Goal: Task Accomplishment & Management: Manage account settings

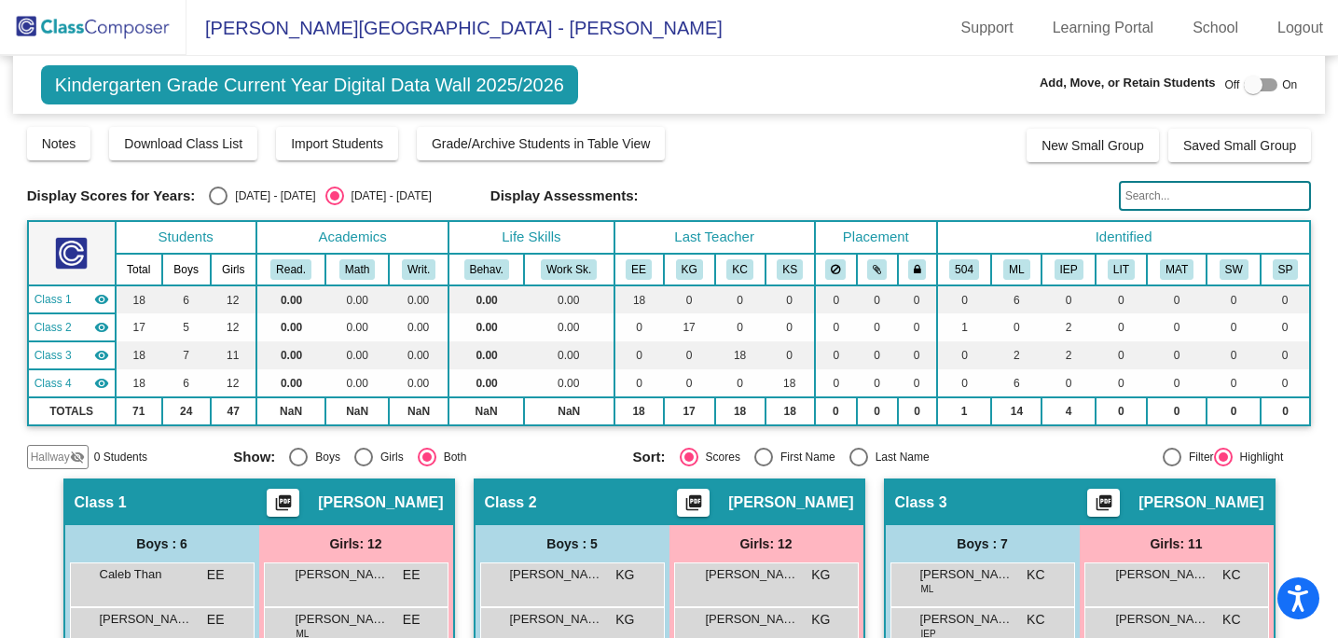
scroll to position [125, 0]
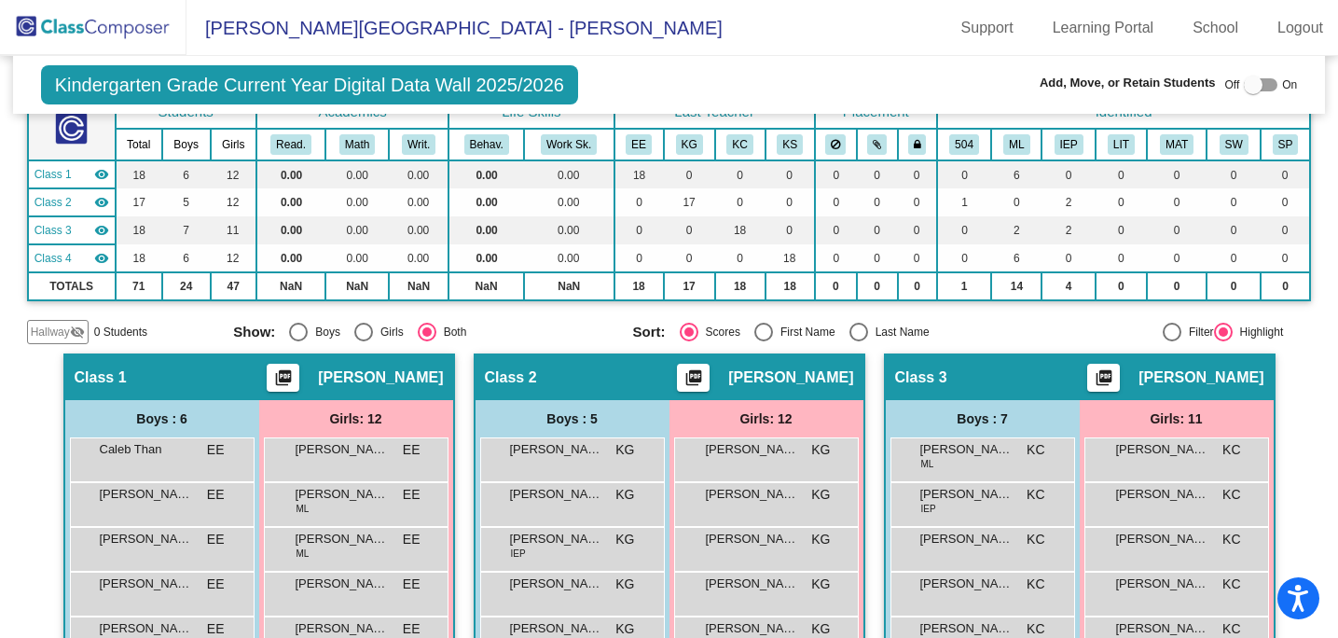
click at [65, 21] on img at bounding box center [93, 27] width 186 height 55
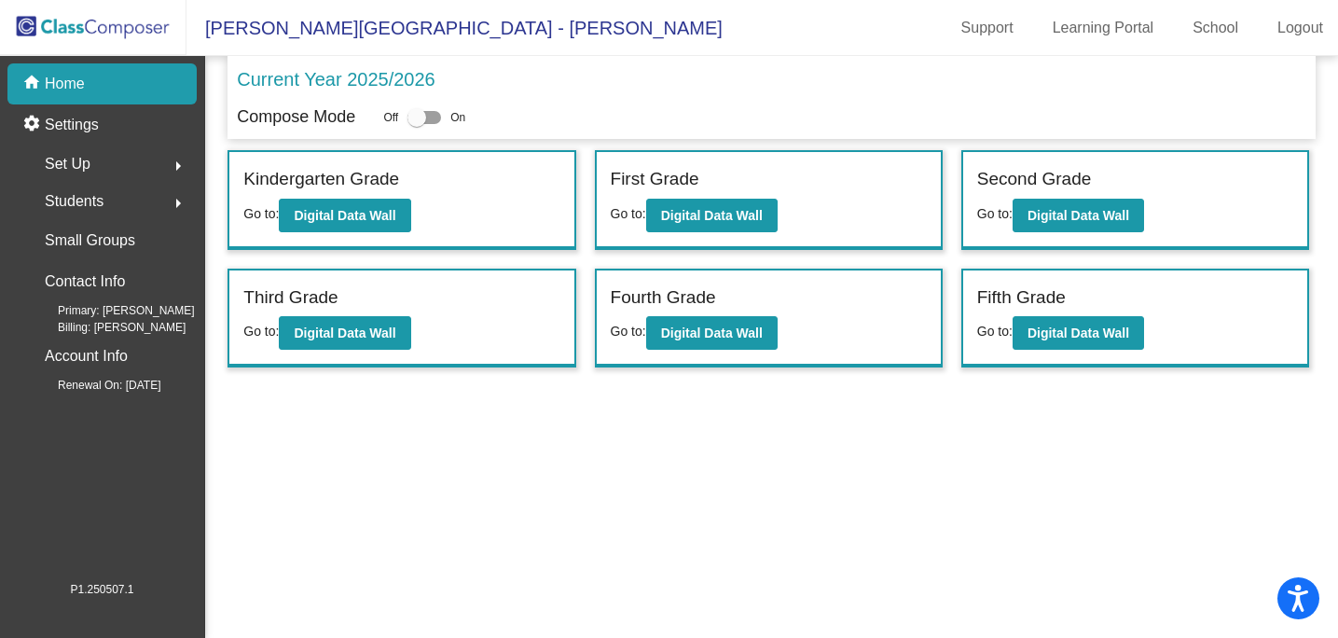
click at [105, 201] on div "Students arrow_right" at bounding box center [108, 201] width 178 height 37
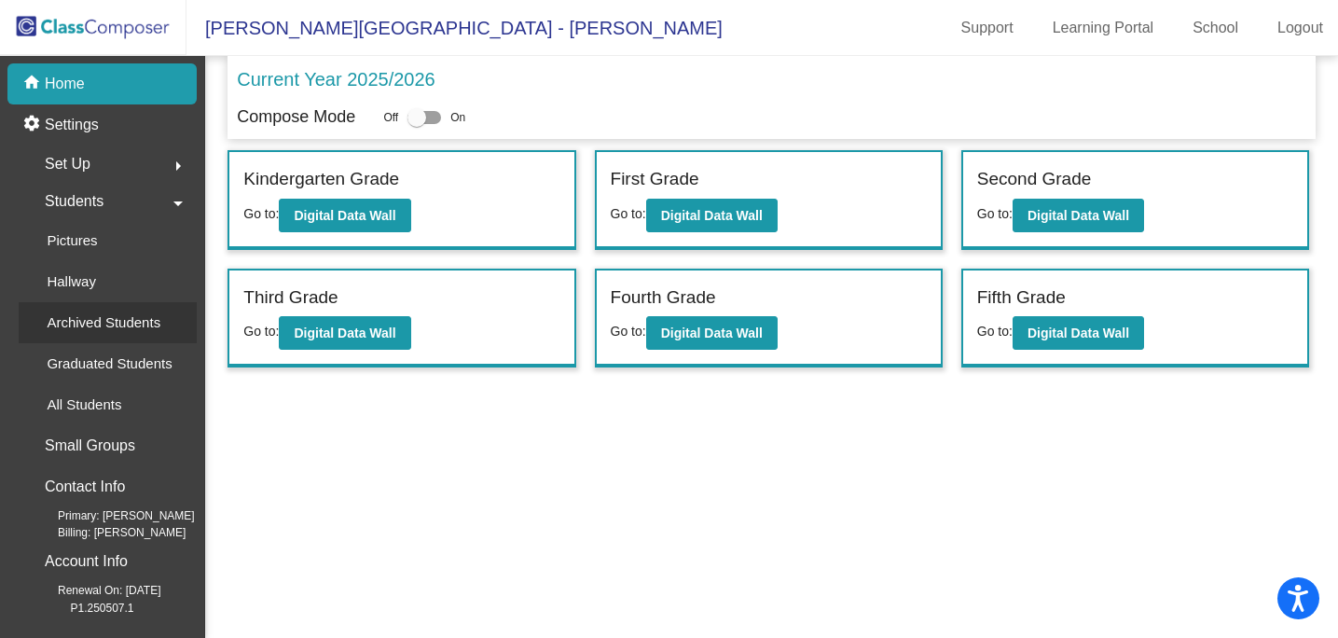
click at [103, 328] on p "Archived Students" at bounding box center [104, 322] width 114 height 22
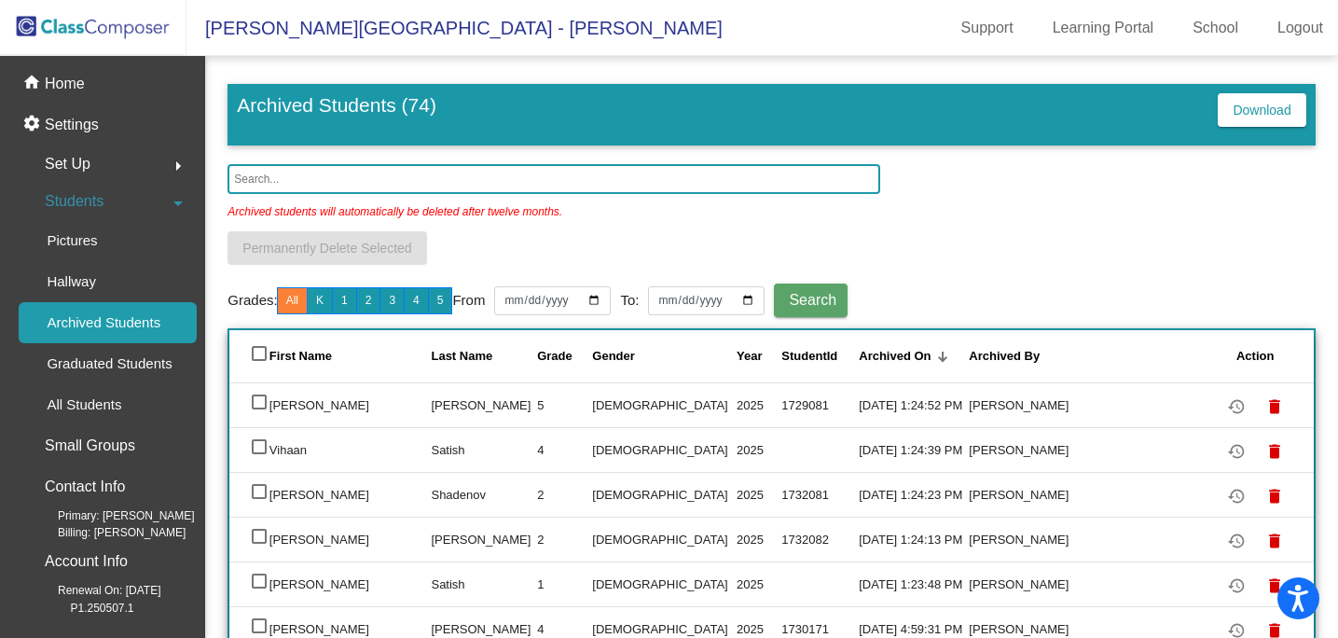
click at [89, 35] on img at bounding box center [93, 27] width 186 height 55
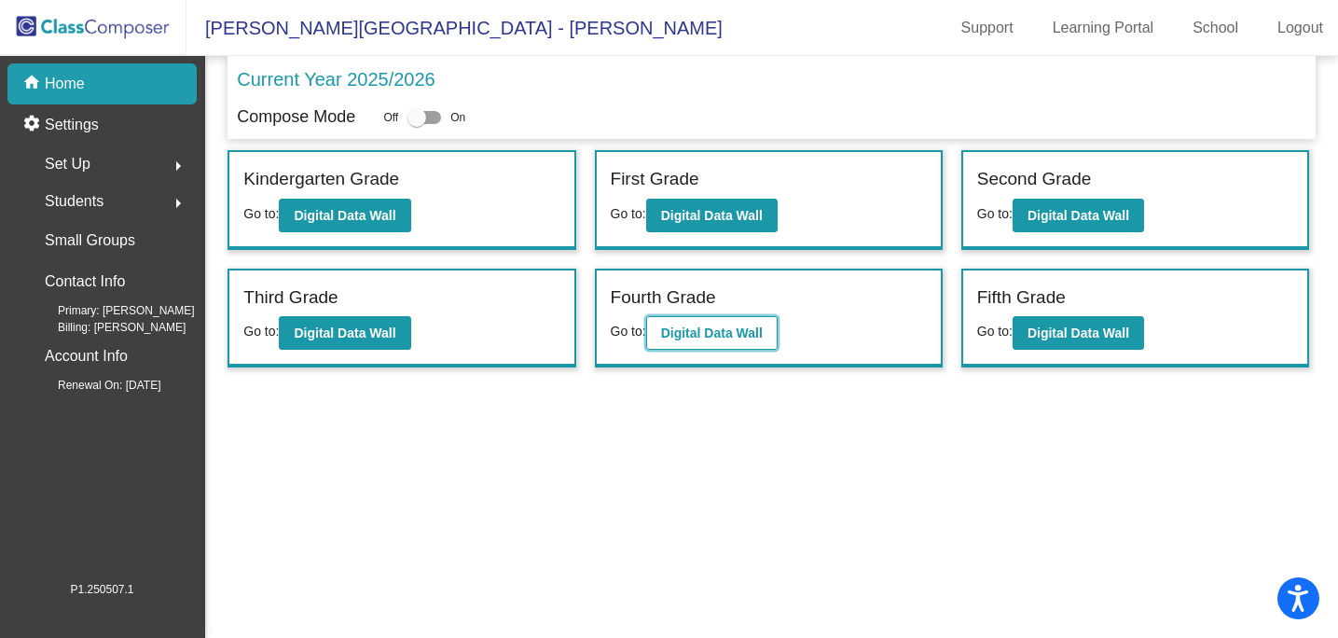
click at [759, 335] on b "Digital Data Wall" at bounding box center [712, 332] width 102 height 15
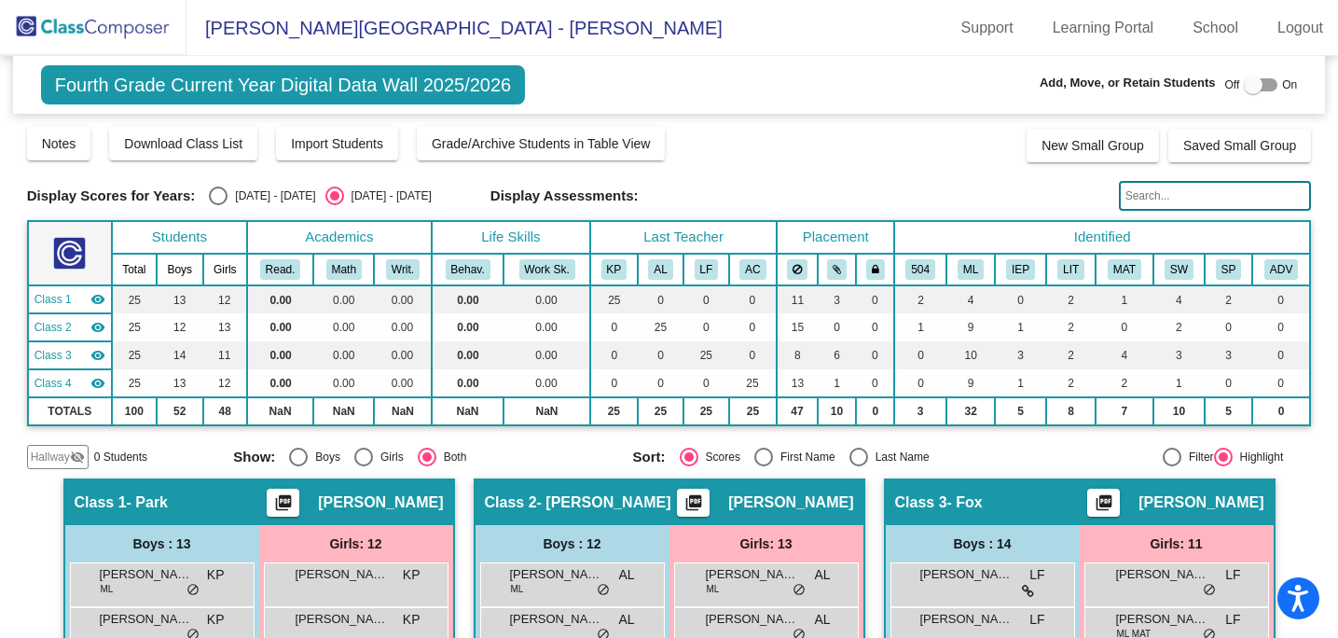
click at [133, 34] on img at bounding box center [93, 27] width 186 height 55
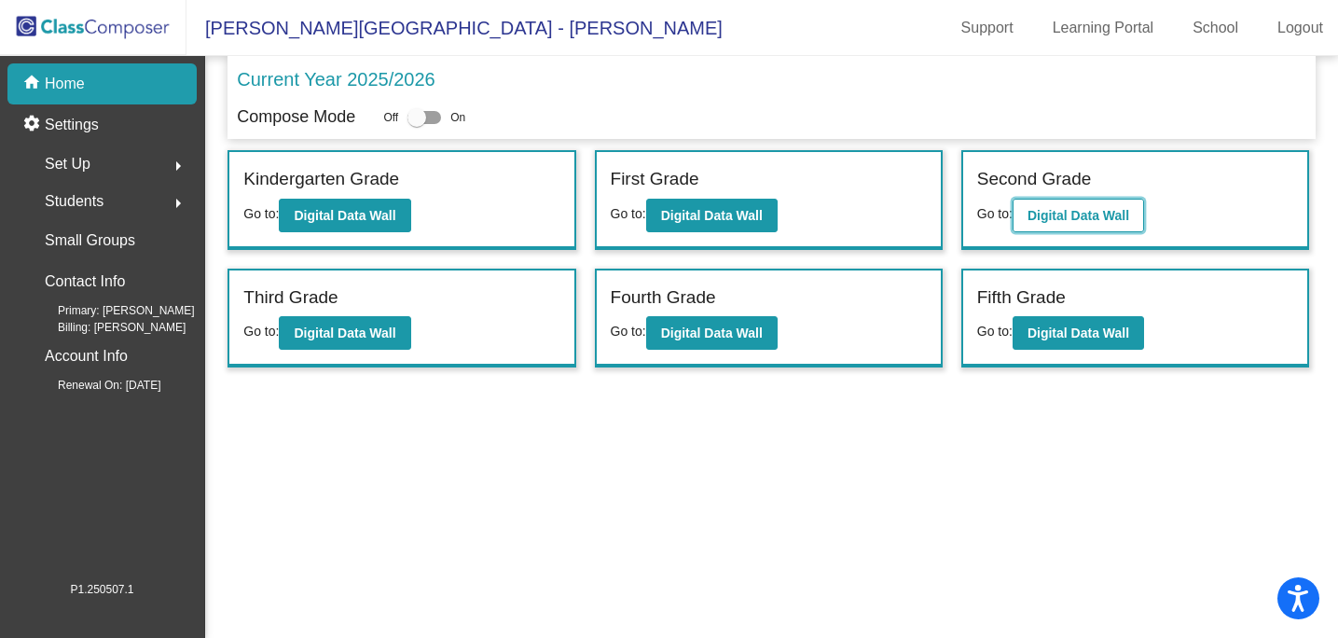
click at [1069, 213] on b "Digital Data Wall" at bounding box center [1078, 215] width 102 height 15
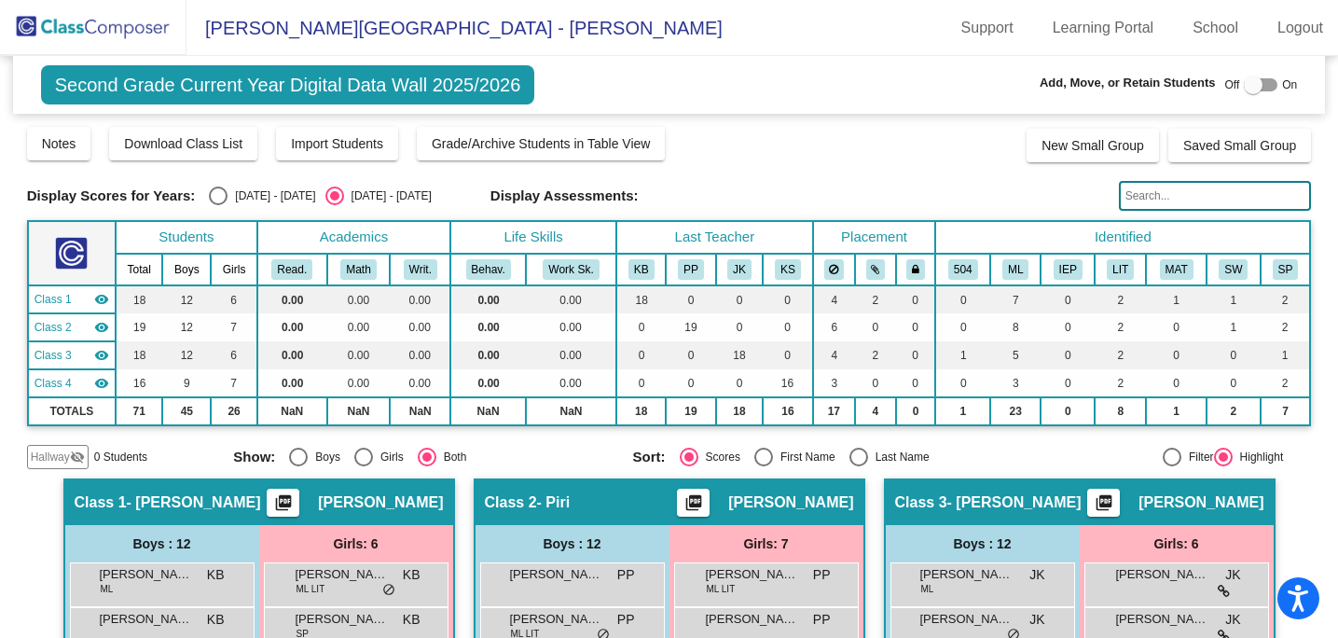
click at [115, 34] on img at bounding box center [93, 27] width 186 height 55
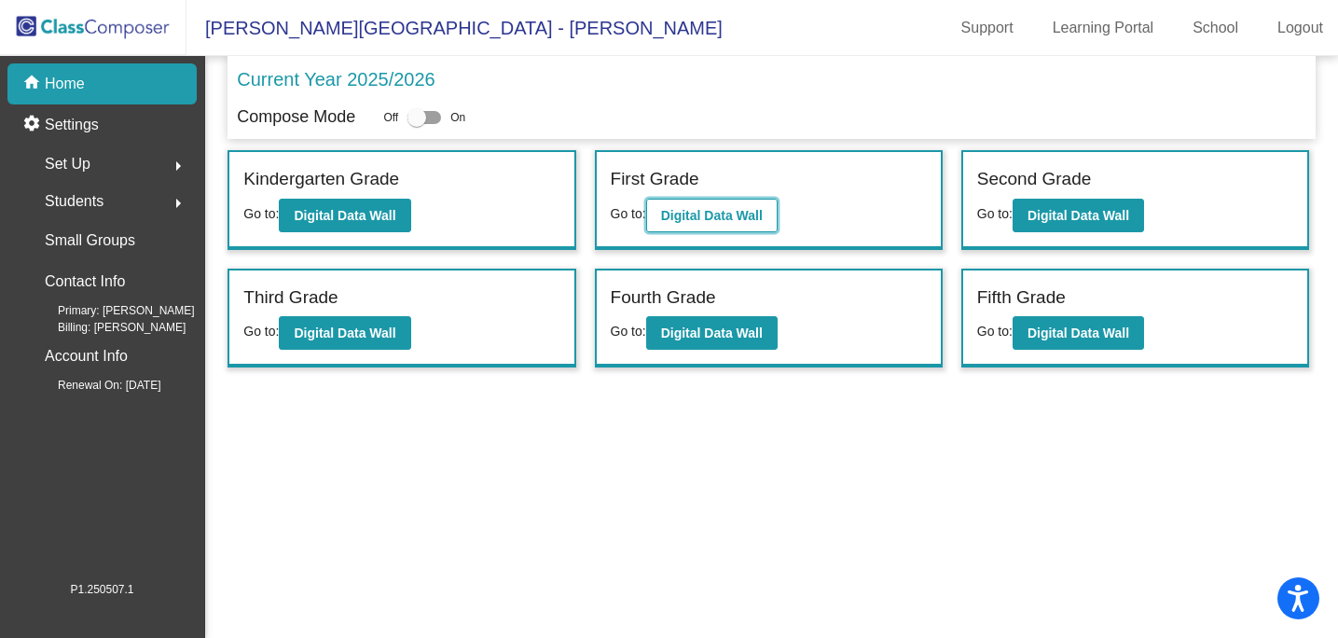
click at [732, 223] on button "Digital Data Wall" at bounding box center [711, 216] width 131 height 34
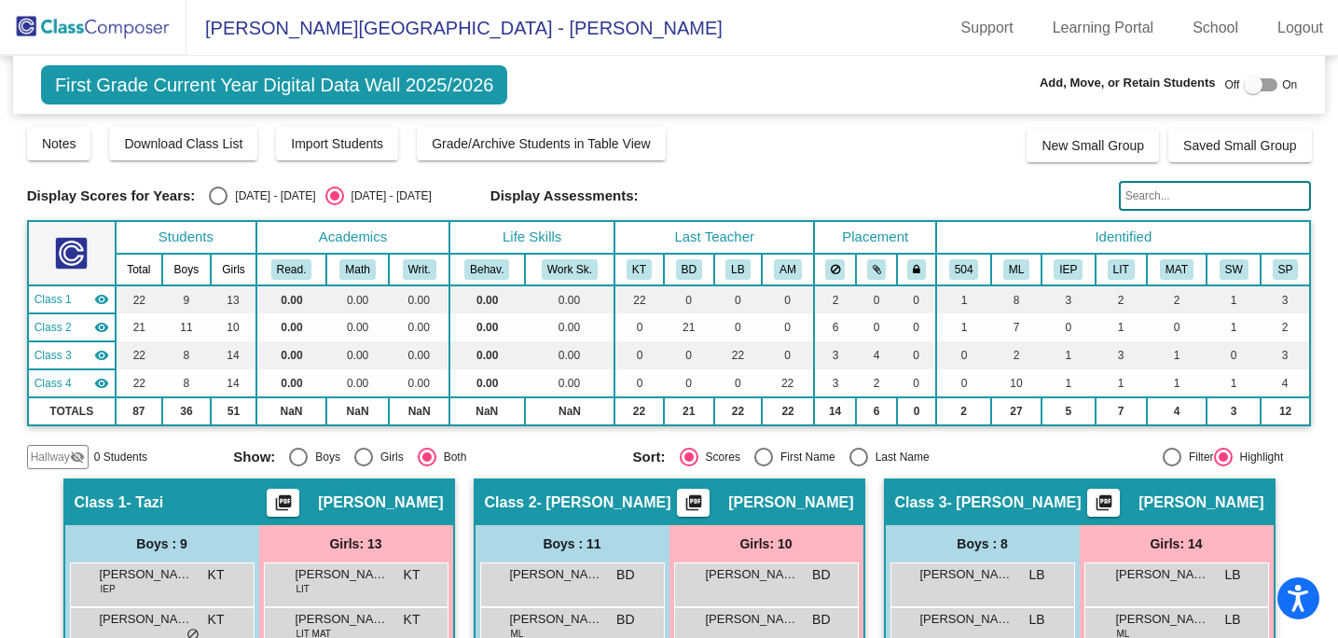
click at [103, 33] on img at bounding box center [93, 27] width 186 height 55
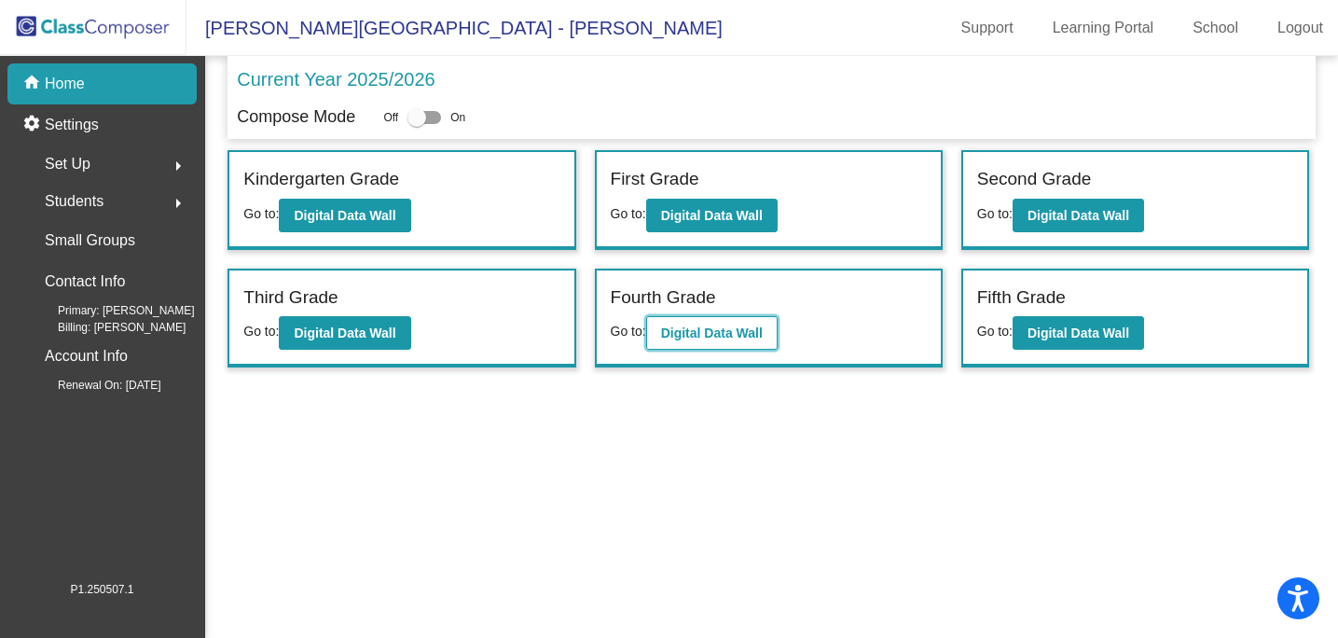
click at [690, 325] on b "Digital Data Wall" at bounding box center [712, 332] width 102 height 15
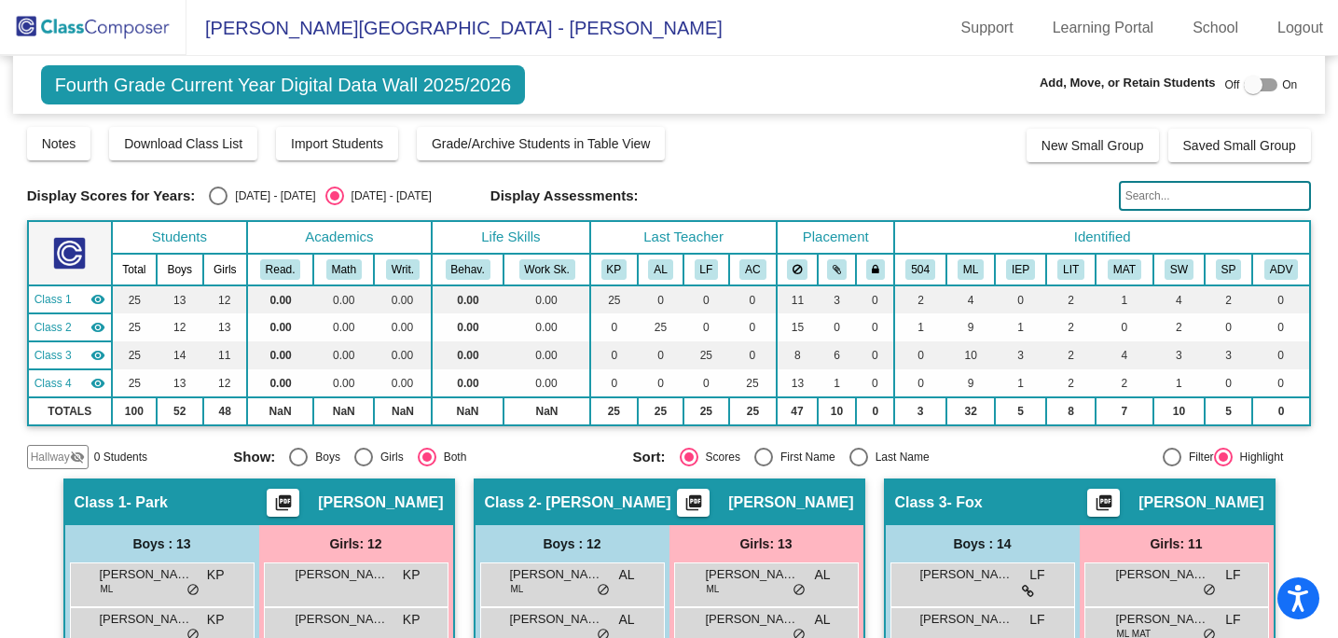
click at [122, 41] on img at bounding box center [93, 27] width 186 height 55
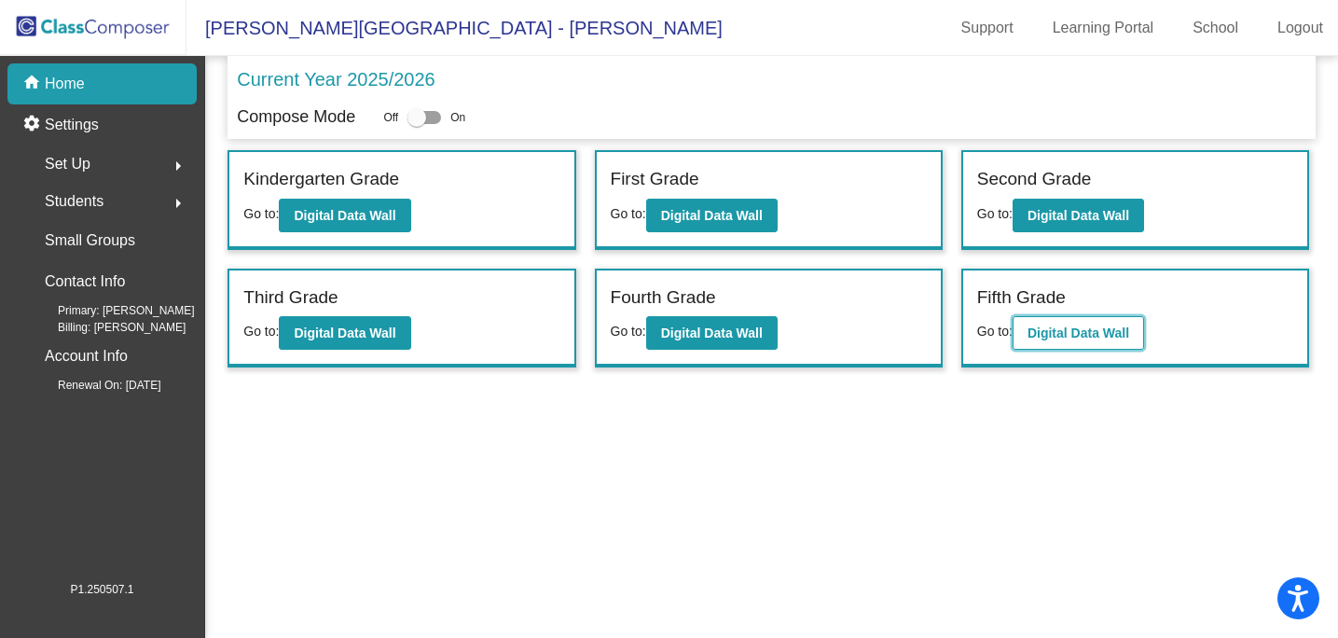
click at [1054, 325] on b "Digital Data Wall" at bounding box center [1078, 332] width 102 height 15
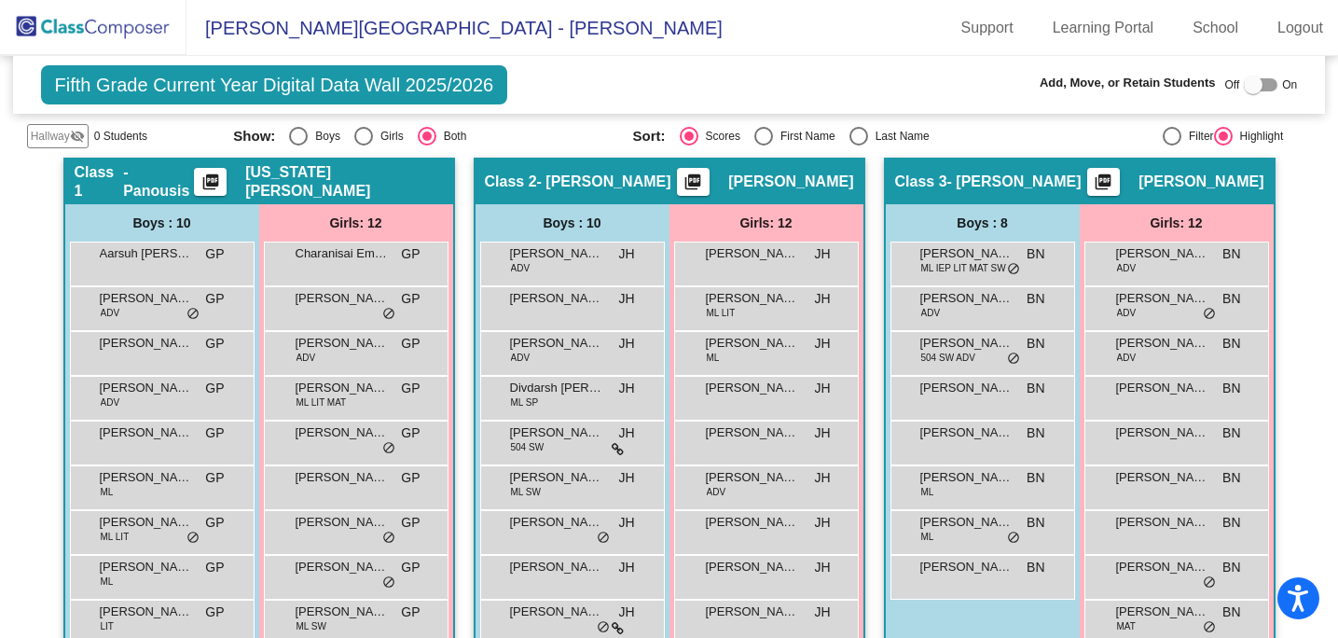
scroll to position [324, 0]
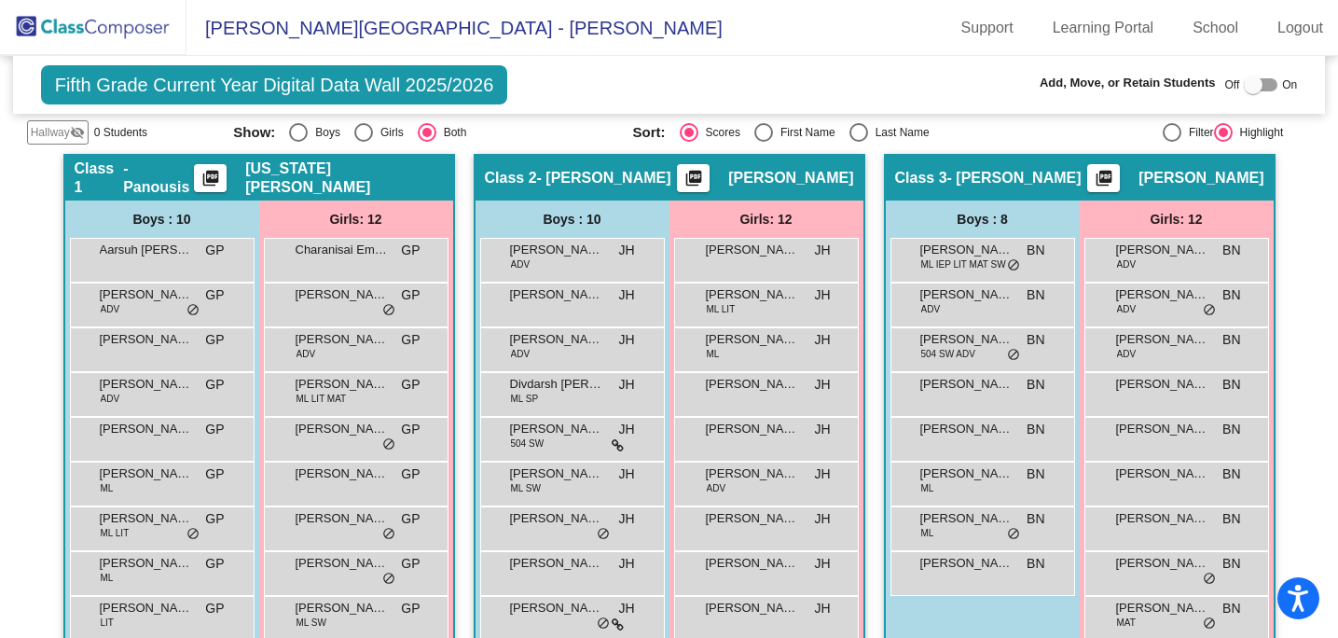
click at [144, 41] on img at bounding box center [93, 27] width 186 height 55
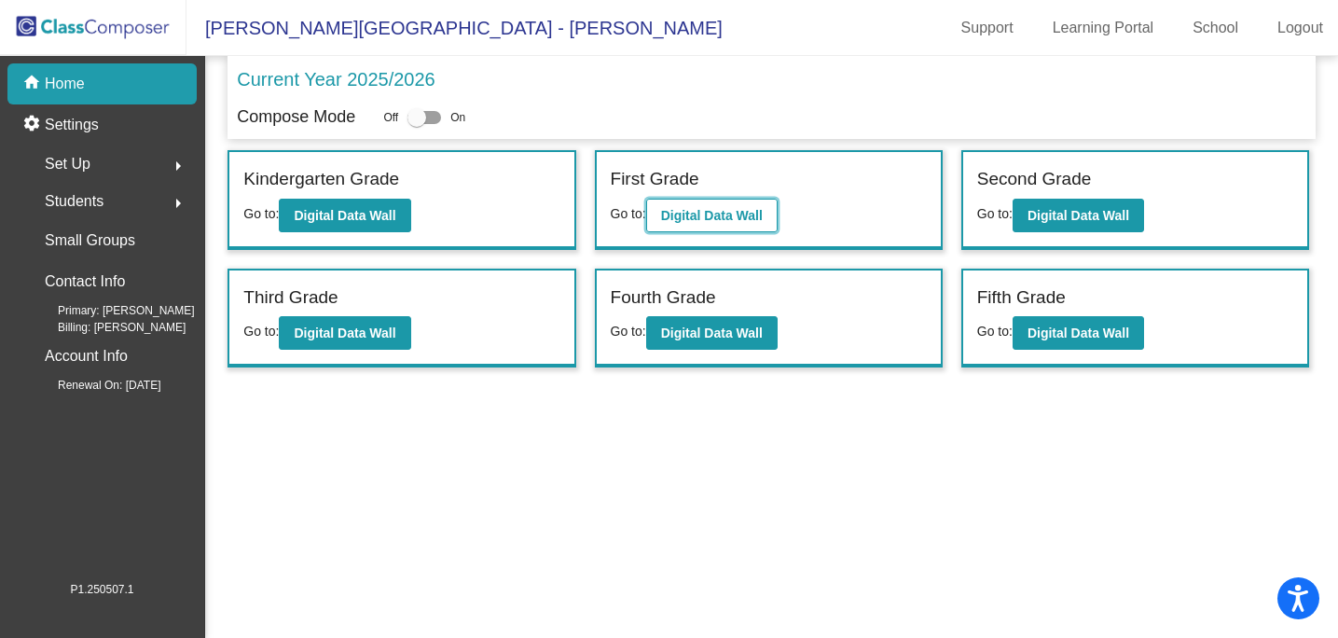
click at [739, 203] on button "Digital Data Wall" at bounding box center [711, 216] width 131 height 34
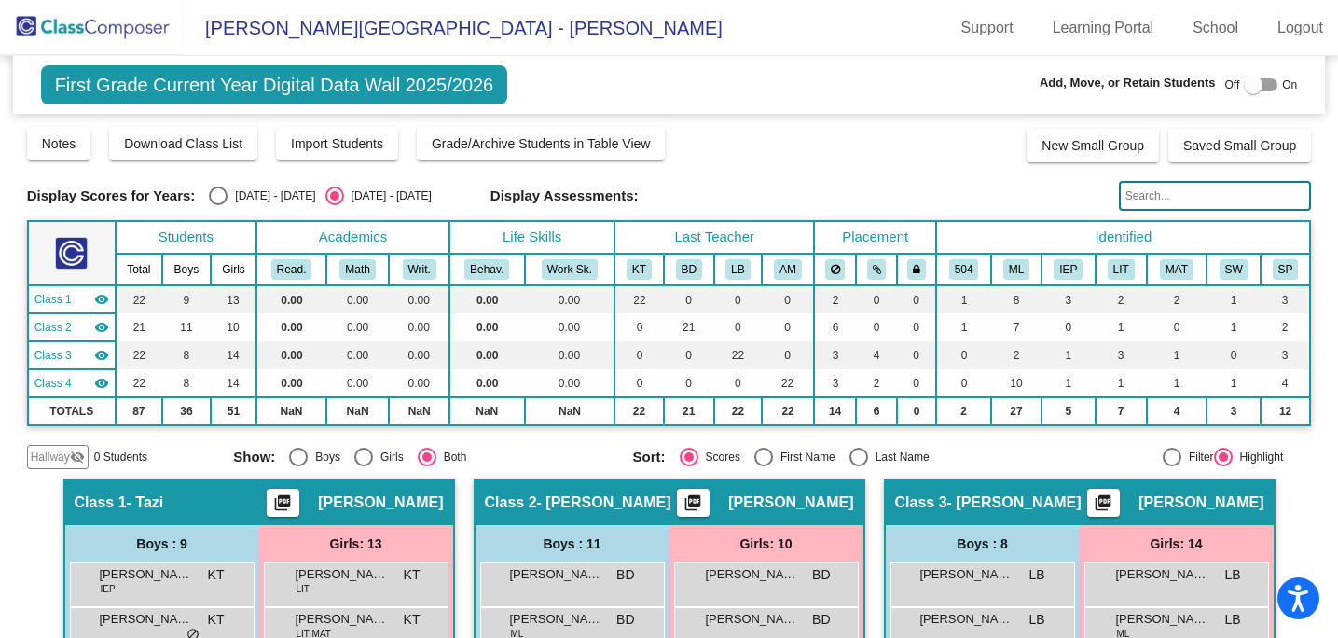
click at [120, 45] on img at bounding box center [93, 27] width 186 height 55
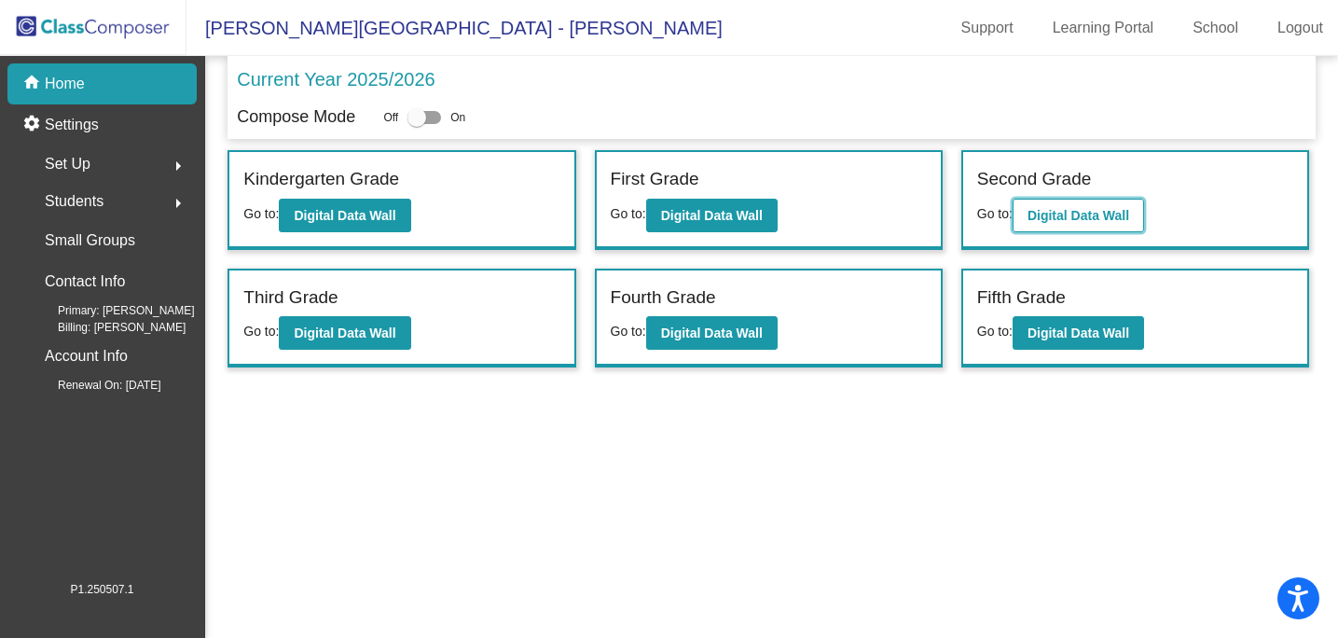
click at [1051, 224] on button "Digital Data Wall" at bounding box center [1077, 216] width 131 height 34
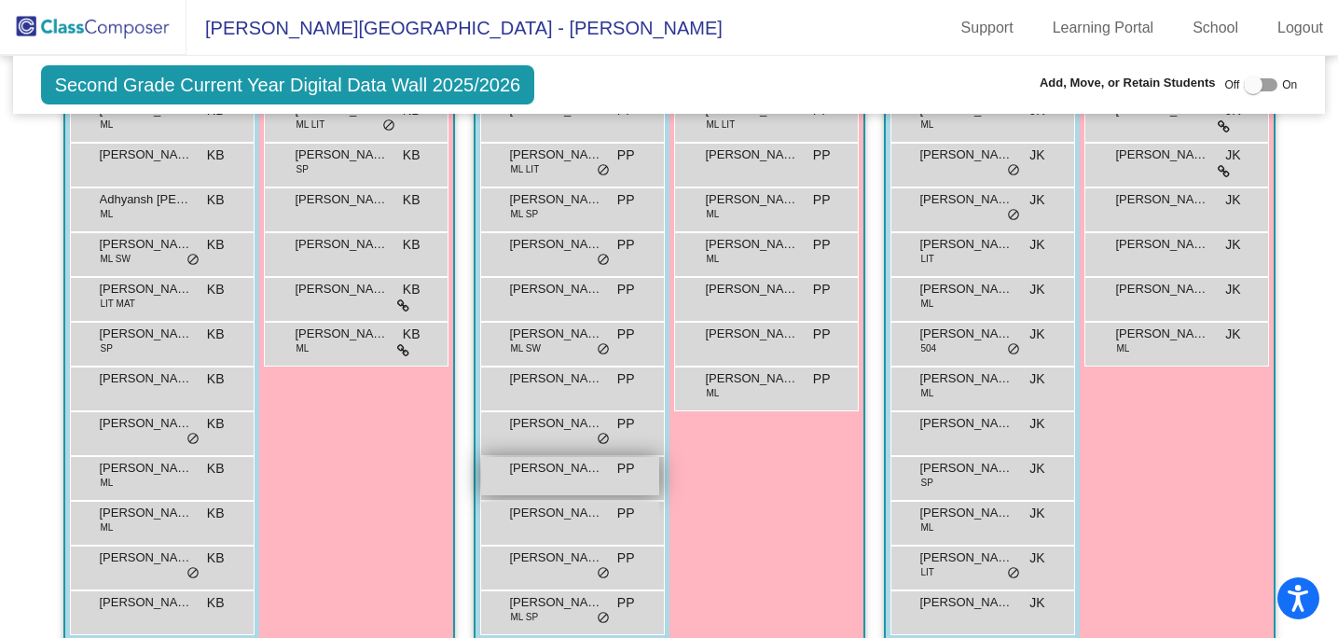
scroll to position [487, 0]
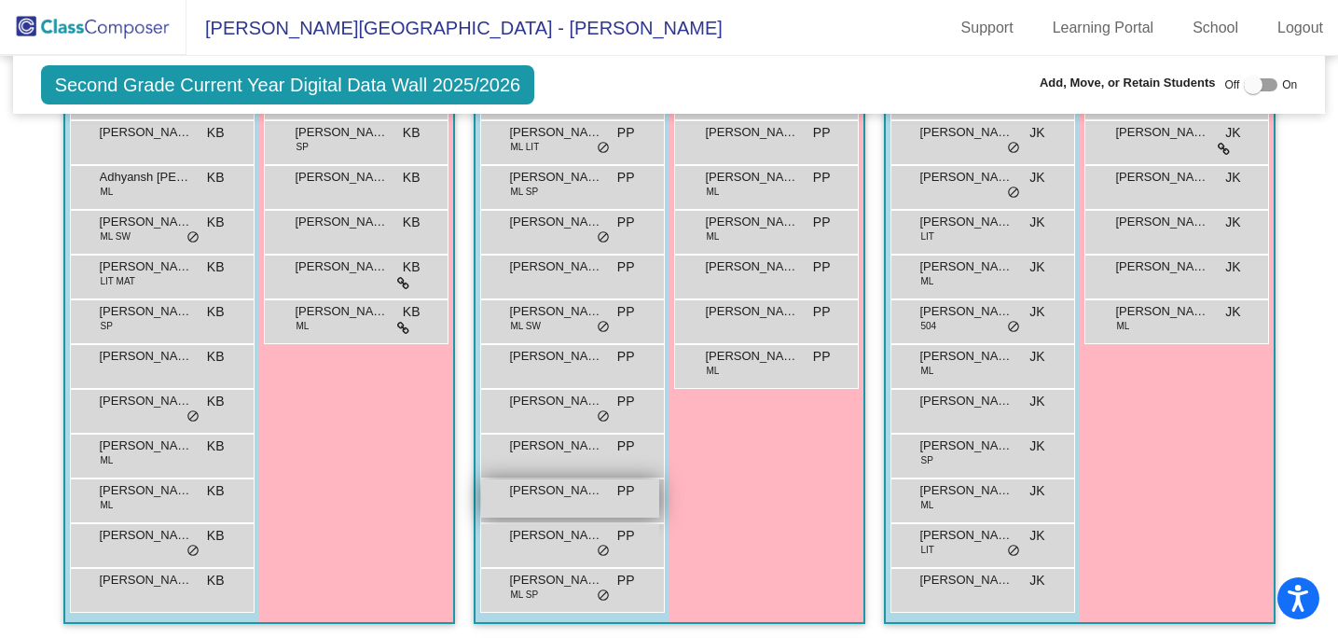
click at [569, 502] on div "[PERSON_NAME] PP lock do_not_disturb_alt" at bounding box center [570, 498] width 178 height 38
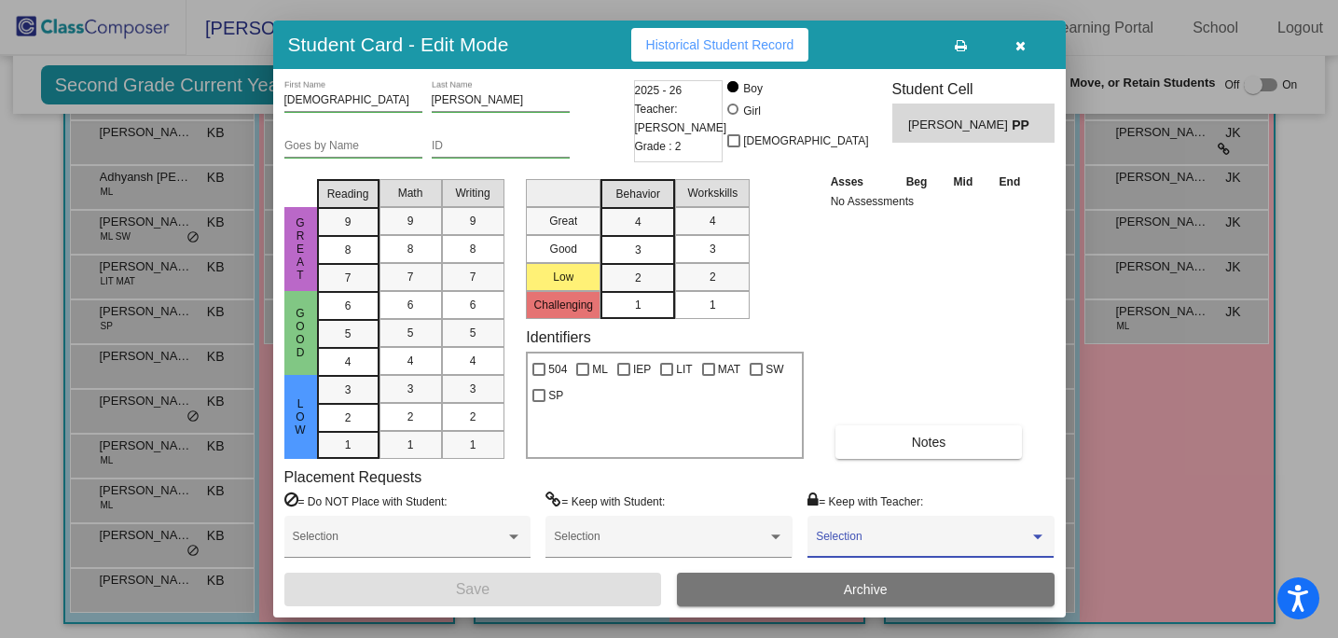
click at [949, 537] on span at bounding box center [922, 542] width 213 height 13
click at [922, 488] on div at bounding box center [669, 319] width 1338 height 638
click at [1023, 39] on icon "button" at bounding box center [1020, 45] width 10 height 13
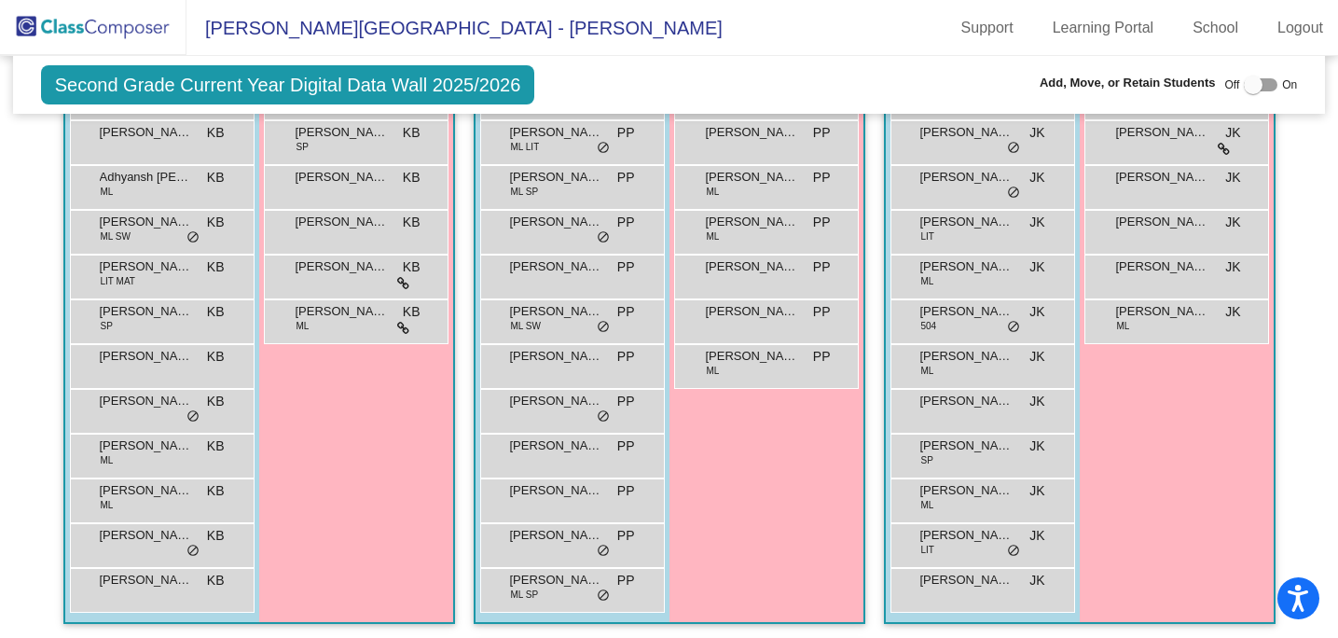
click at [1252, 85] on div at bounding box center [1252, 85] width 19 height 19
click at [525, 501] on div "[PERSON_NAME] PP lock do_not_disturb_alt" at bounding box center [570, 498] width 178 height 38
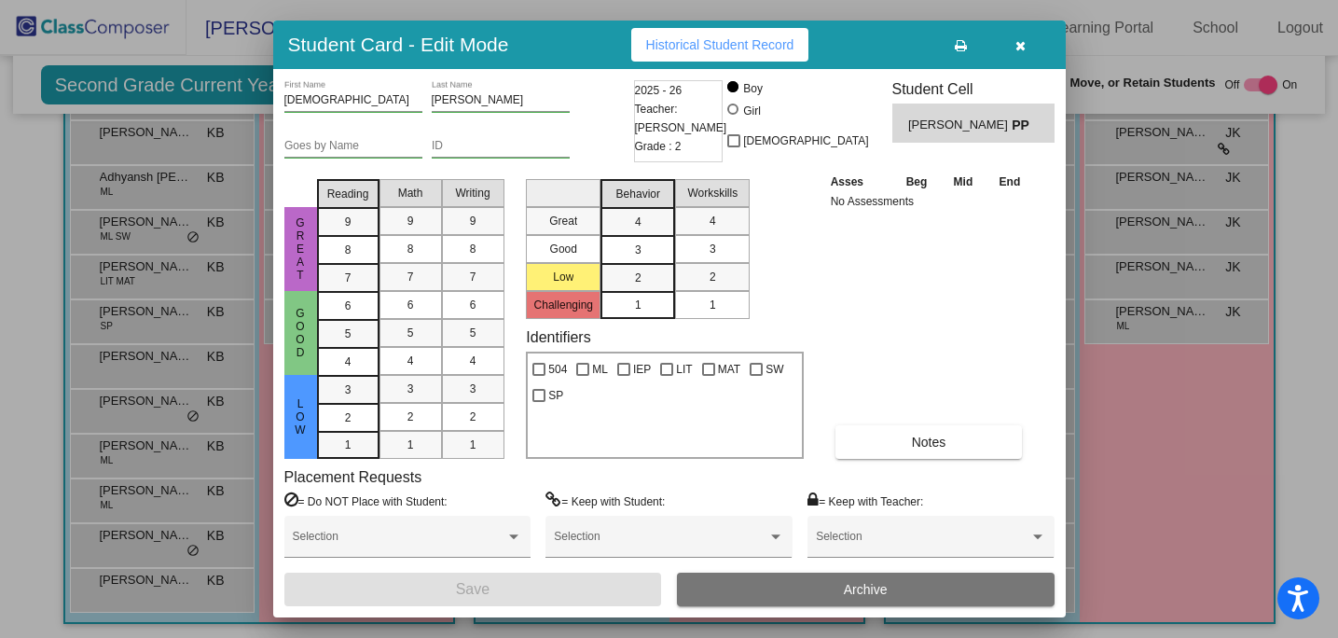
click at [1023, 51] on icon "button" at bounding box center [1020, 45] width 10 height 13
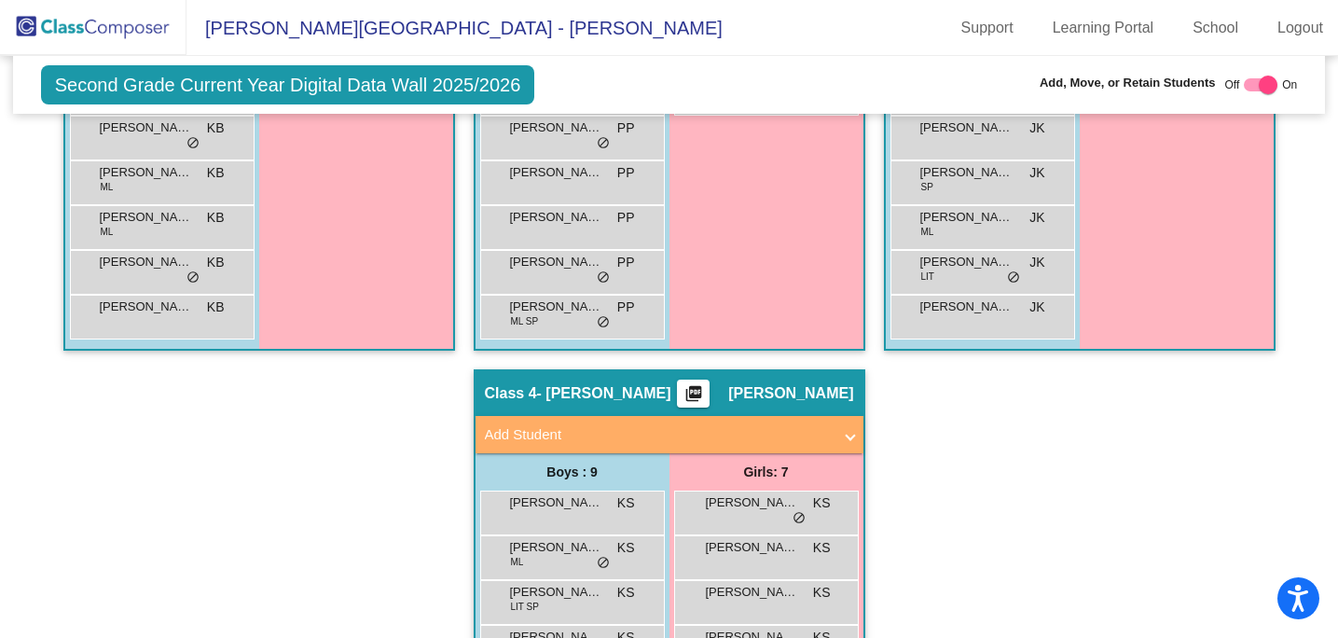
scroll to position [806, 0]
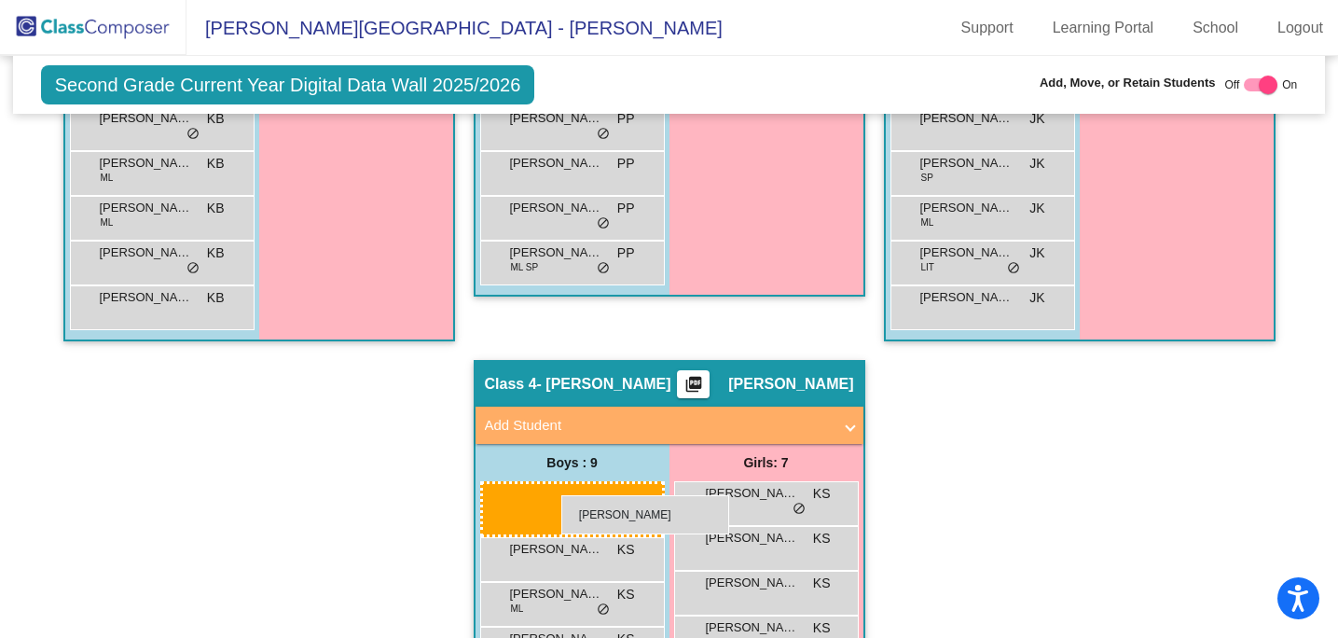
drag, startPoint x: 517, startPoint y: 215, endPoint x: 544, endPoint y: 496, distance: 281.9
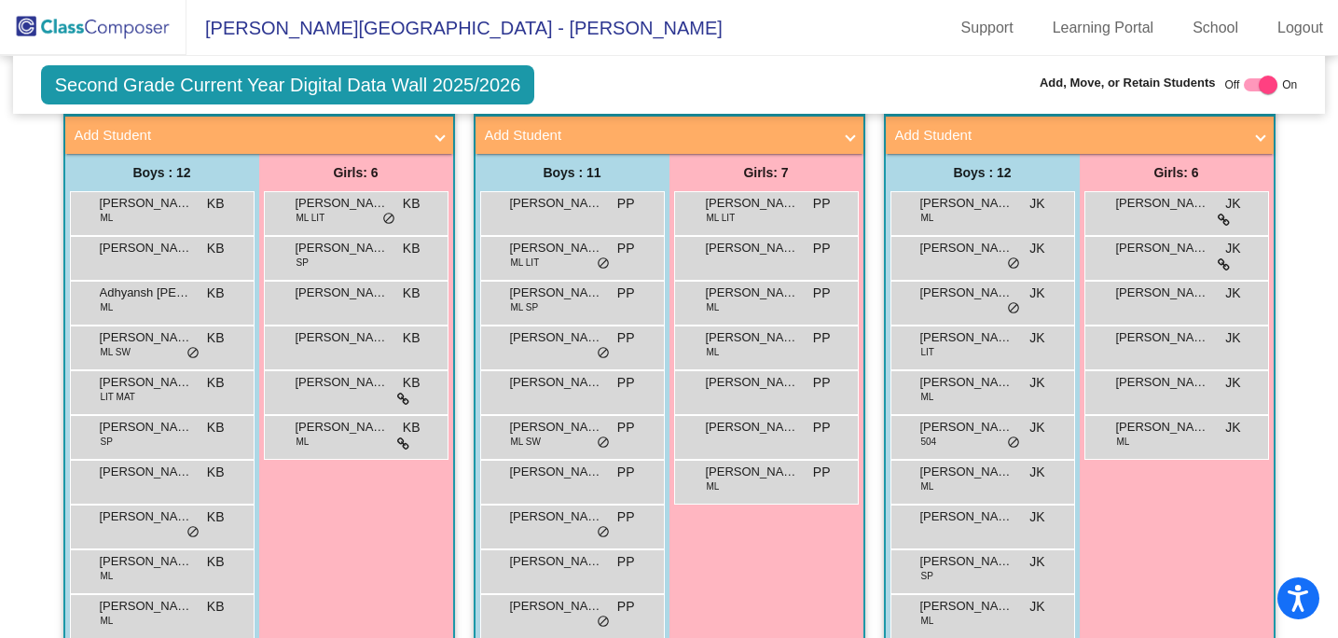
scroll to position [407, 0]
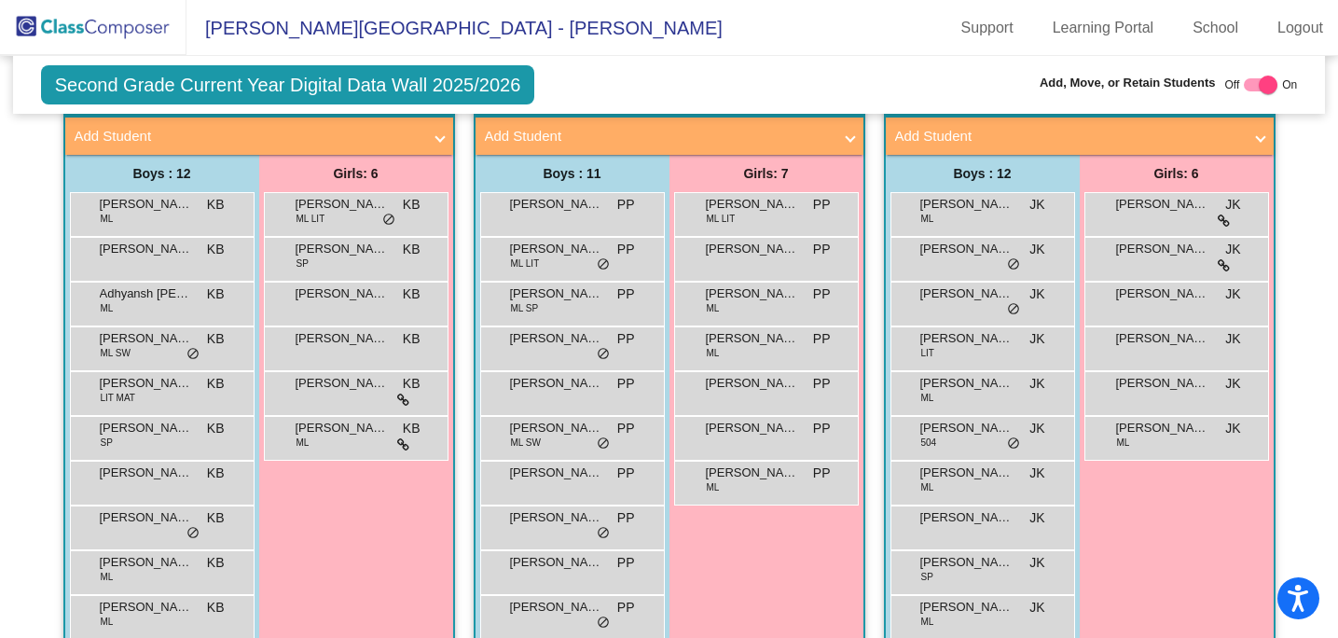
click at [1247, 87] on div at bounding box center [1260, 84] width 34 height 13
checkbox input "false"
